Goal: Task Accomplishment & Management: Use online tool/utility

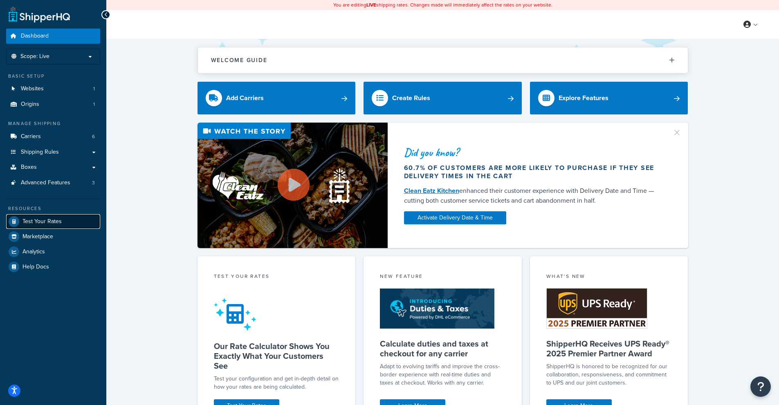
click at [55, 219] on span "Test Your Rates" at bounding box center [41, 221] width 39 height 7
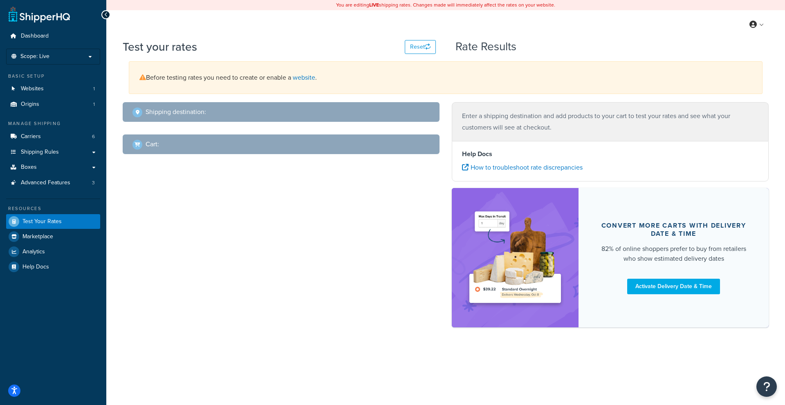
select select "[GEOGRAPHIC_DATA]"
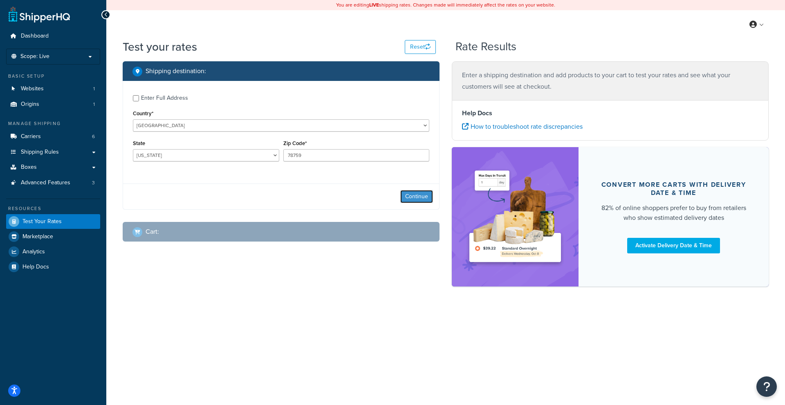
click at [419, 198] on button "Continue" at bounding box center [416, 196] width 33 height 13
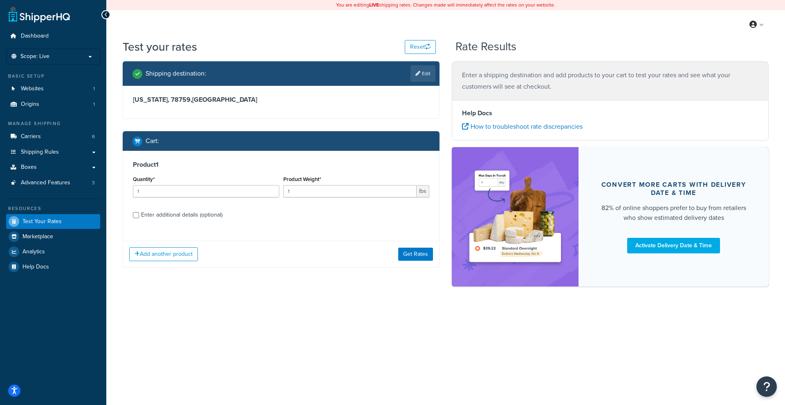
click at [159, 216] on div "Enter additional details (optional)" at bounding box center [181, 214] width 81 height 11
click at [139, 216] on input "Enter additional details (optional)" at bounding box center [136, 215] width 6 height 6
checkbox input "true"
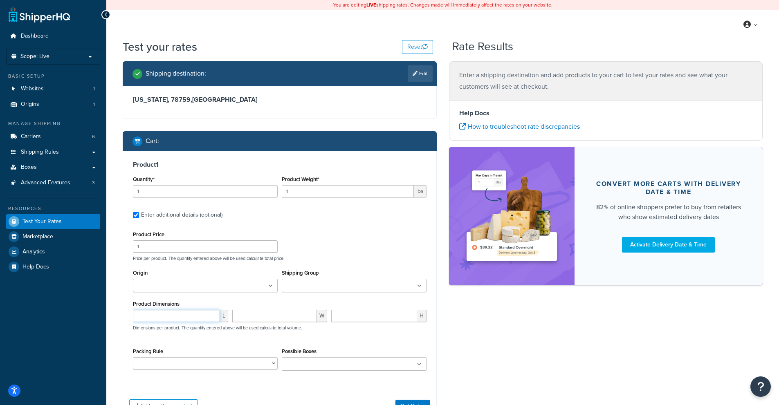
click at [191, 311] on input "number" at bounding box center [176, 316] width 87 height 12
type input "15"
type input "7"
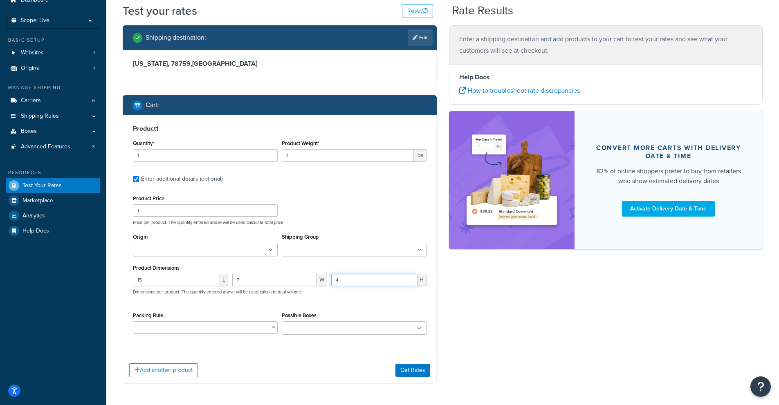
scroll to position [68, 0]
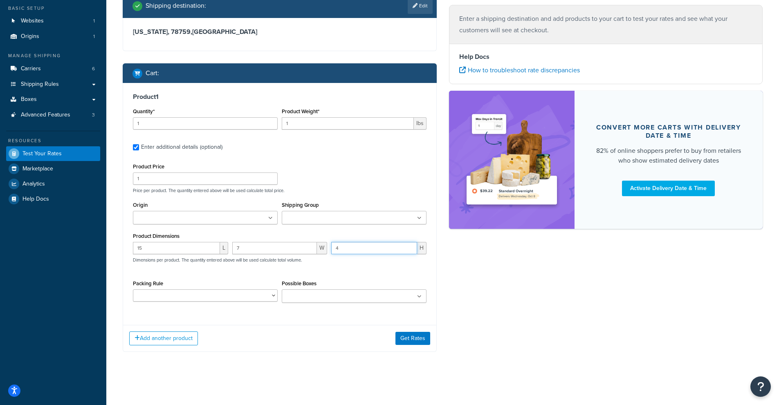
type input "4"
click at [163, 175] on input "1" at bounding box center [205, 178] width 145 height 12
type input "100"
click at [405, 338] on button "Get Rates" at bounding box center [412, 338] width 35 height 13
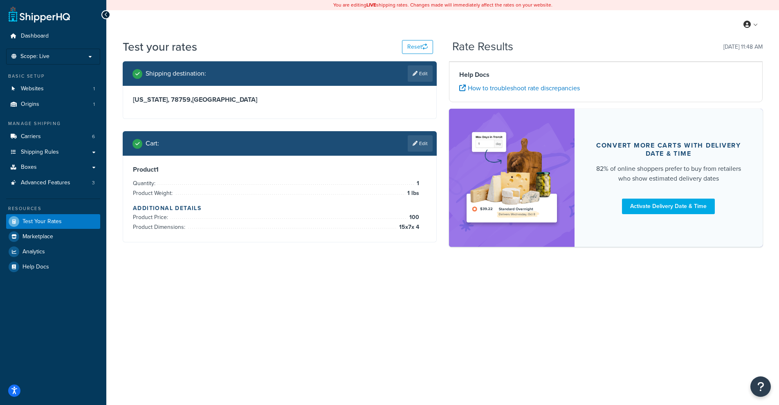
scroll to position [0, 0]
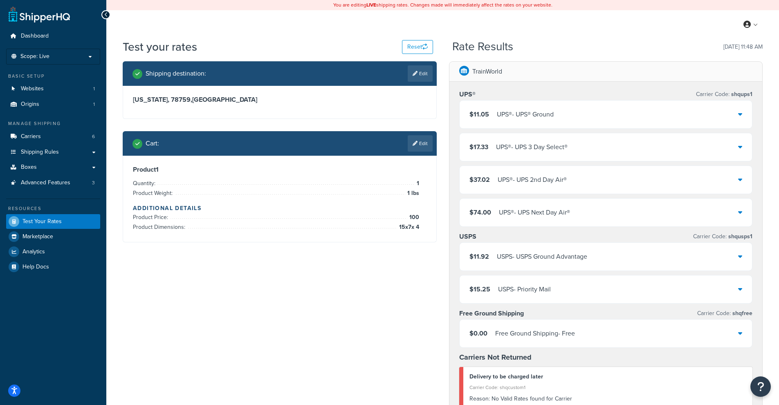
click at [522, 106] on div "$11.05 UPS® - UPS® Ground" at bounding box center [605, 115] width 293 height 28
